Goal: Information Seeking & Learning: Learn about a topic

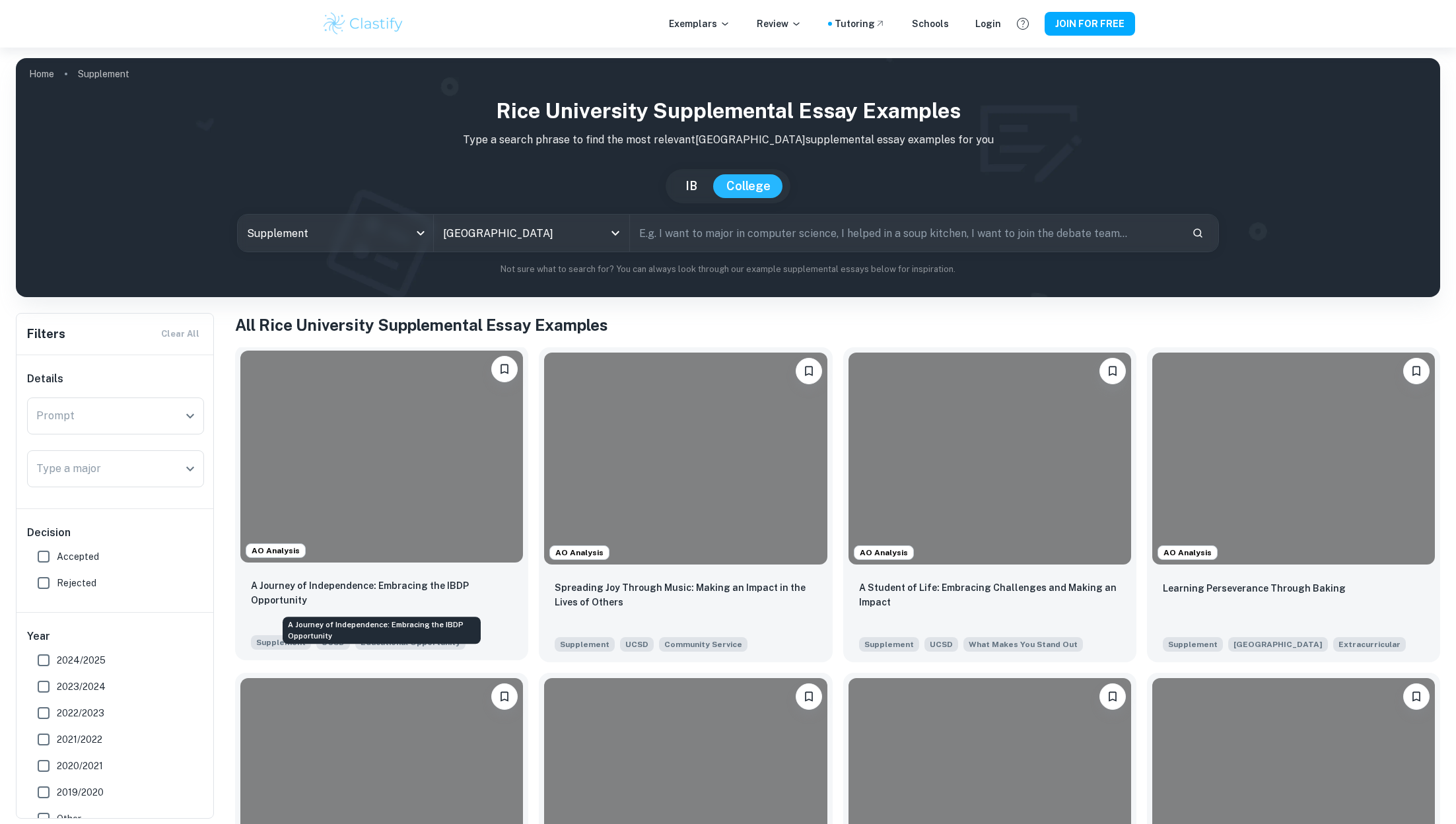
click at [403, 579] on p "A Journey of Independence: Embracing the IBDP Opportunity" at bounding box center [382, 593] width 261 height 29
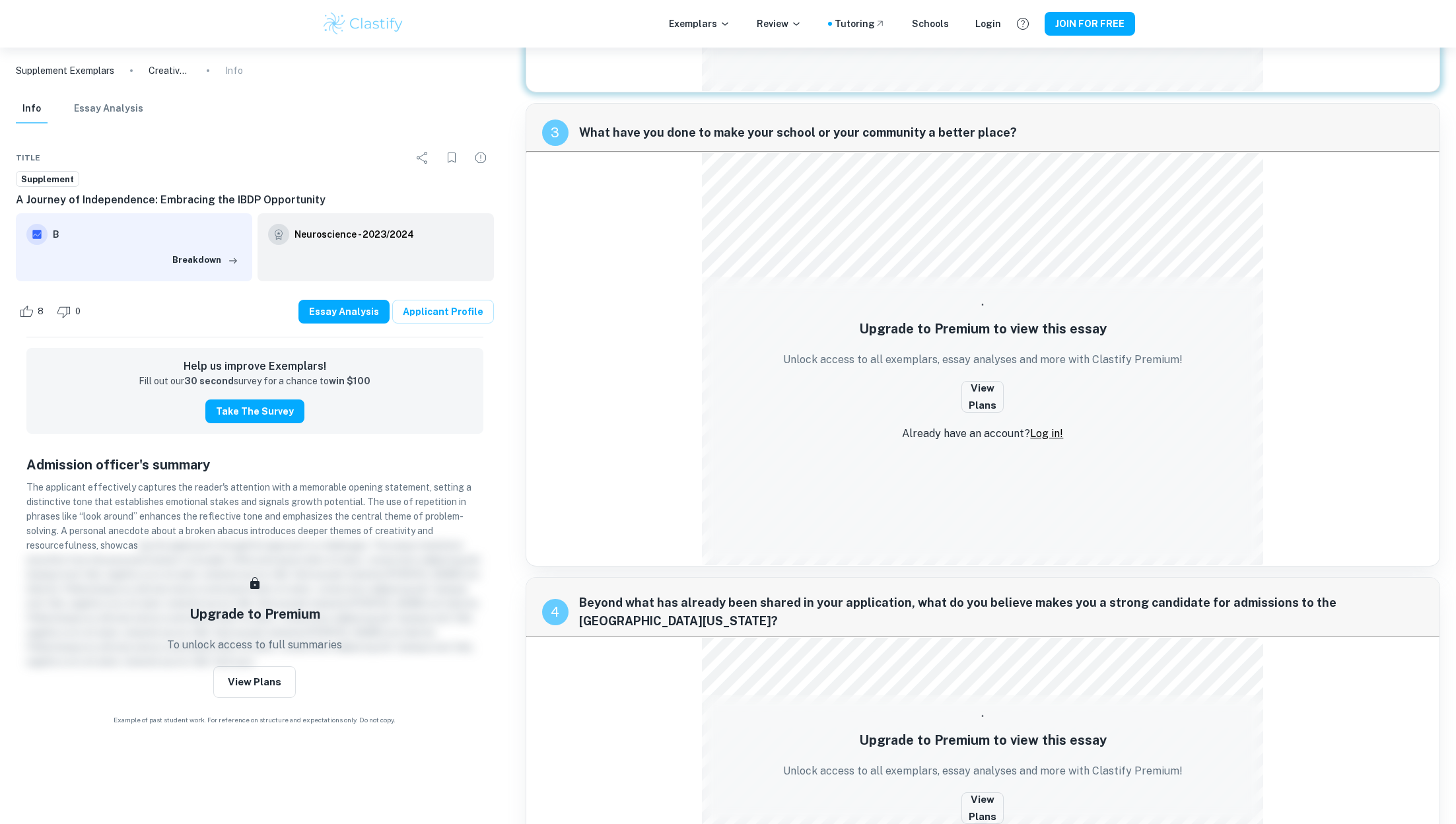
scroll to position [876, 0]
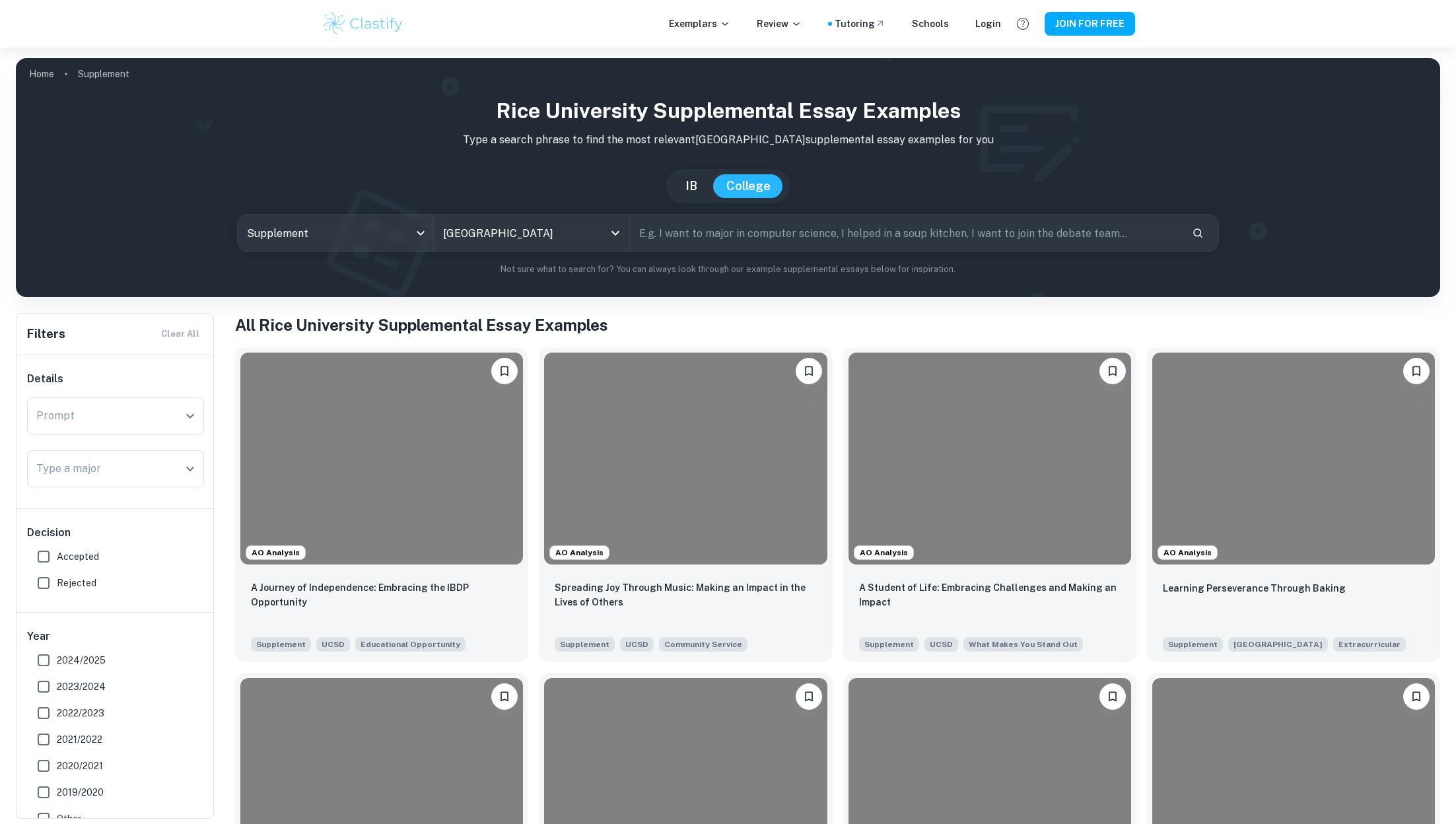
scroll to position [3204, 0]
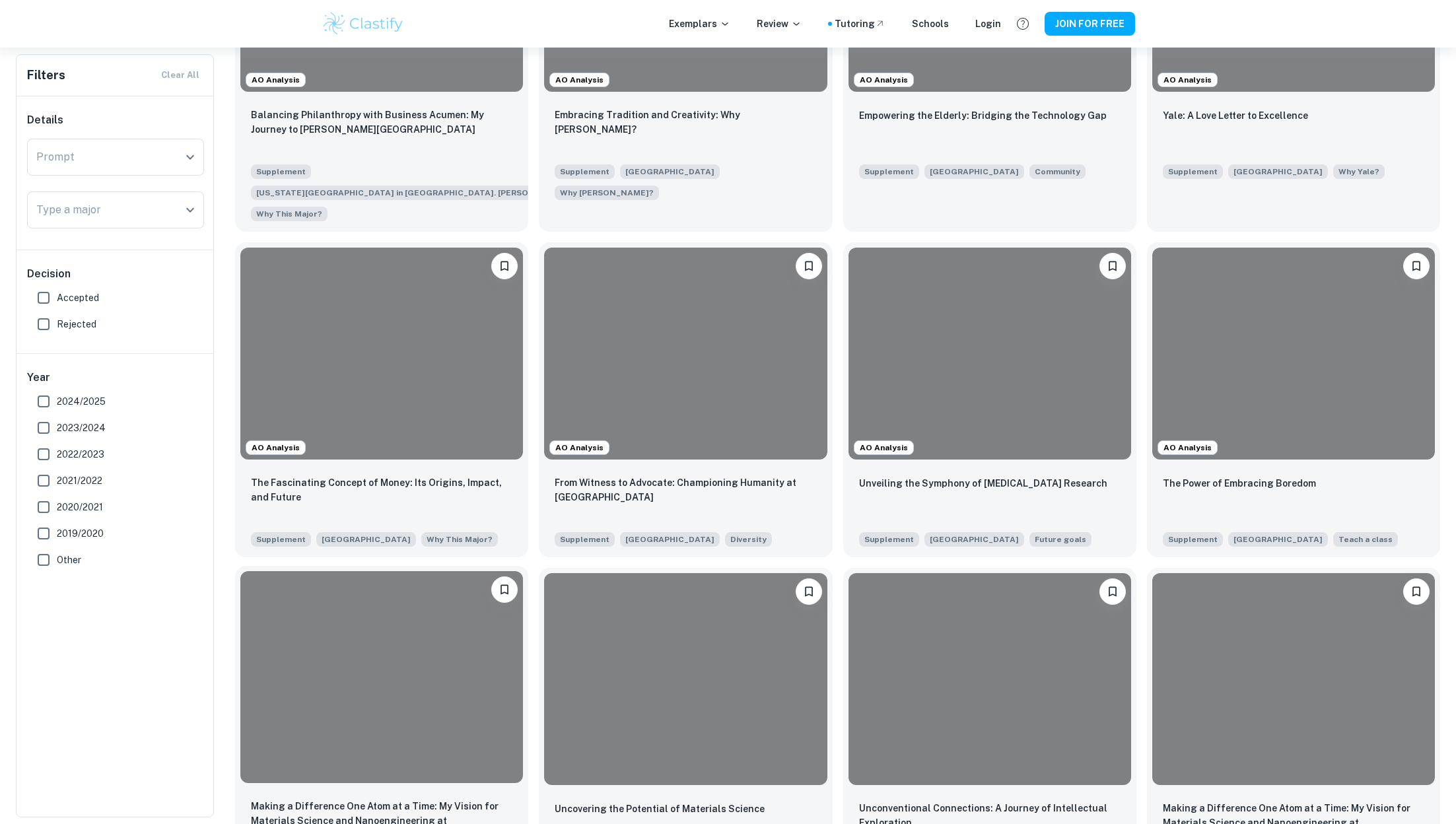
click at [382, 618] on div at bounding box center [382, 677] width 283 height 212
